Goal: Transaction & Acquisition: Purchase product/service

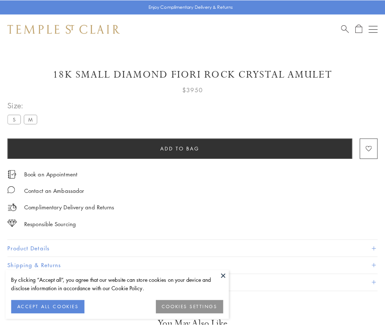
scroll to position [43, 0]
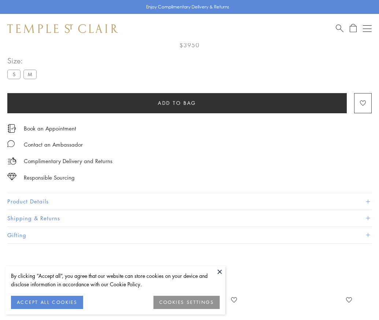
click at [177, 103] on span "Add to bag" at bounding box center [177, 103] width 38 height 8
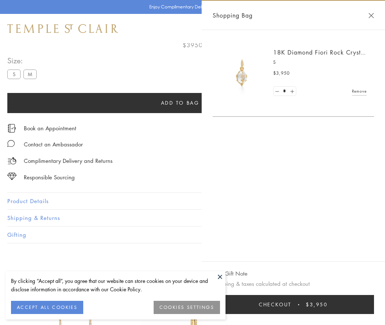
click at [311, 305] on button "Checkout $3,950" at bounding box center [292, 304] width 161 height 19
